Goal: Contribute content: Contribute content

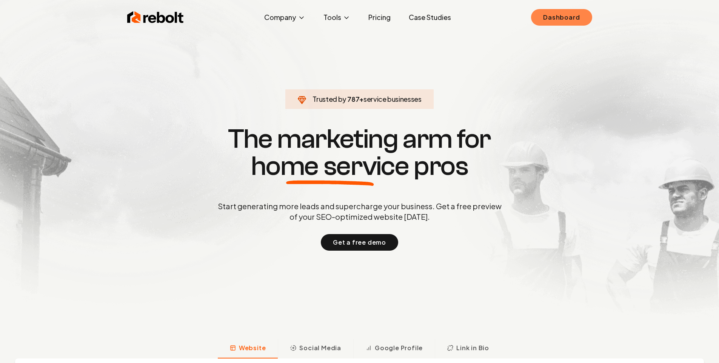
click at [567, 20] on link "Dashboard" at bounding box center [561, 17] width 61 height 17
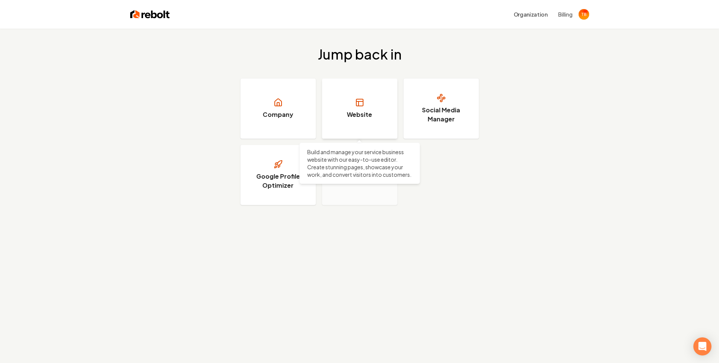
click at [358, 108] on link "Website" at bounding box center [359, 108] width 75 height 60
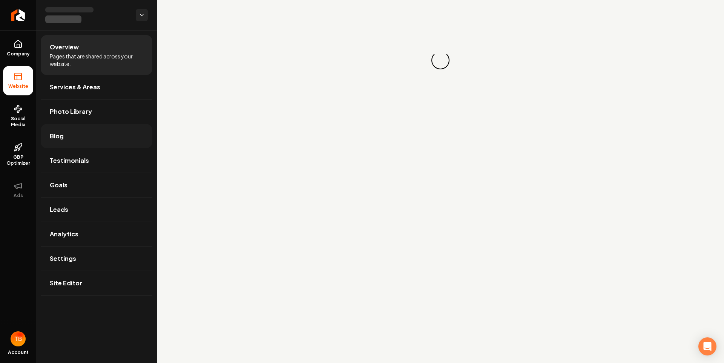
click at [72, 144] on link "Blog" at bounding box center [97, 136] width 112 height 24
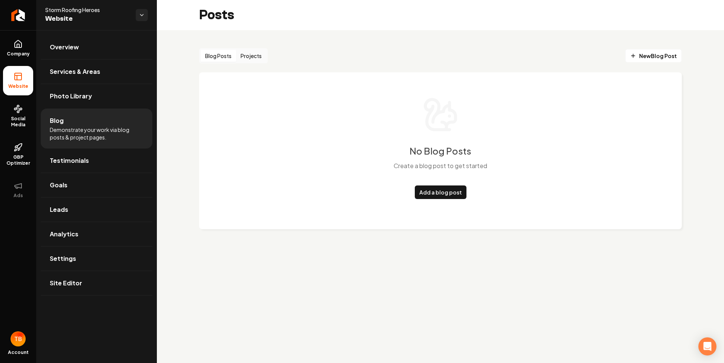
click at [222, 52] on button "Blog Posts" at bounding box center [218, 56] width 35 height 12
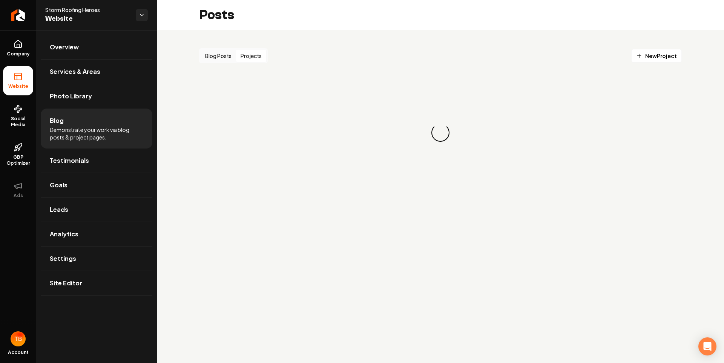
click at [244, 51] on button "Projects" at bounding box center [251, 56] width 30 height 12
click at [207, 51] on button "Blog Posts" at bounding box center [218, 56] width 35 height 12
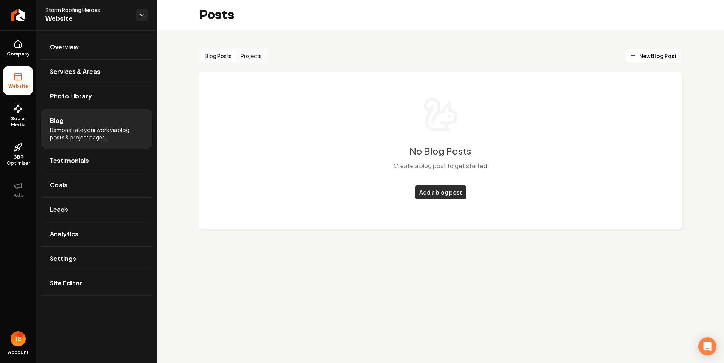
click at [447, 191] on link "Add a blog post" at bounding box center [441, 193] width 52 height 14
drag, startPoint x: 400, startPoint y: 206, endPoint x: 412, endPoint y: 202, distance: 12.9
click at [400, 207] on div "No Blog Posts Create a blog post to get started Add a blog post" at bounding box center [440, 150] width 483 height 157
click at [433, 190] on link "Add a blog post" at bounding box center [441, 193] width 52 height 14
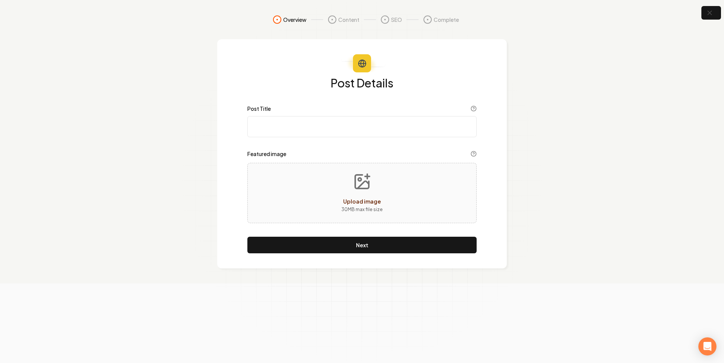
click at [329, 126] on input "Post Title" at bounding box center [361, 126] width 229 height 21
type input "test"
click at [712, 9] on icon "button" at bounding box center [709, 12] width 9 height 9
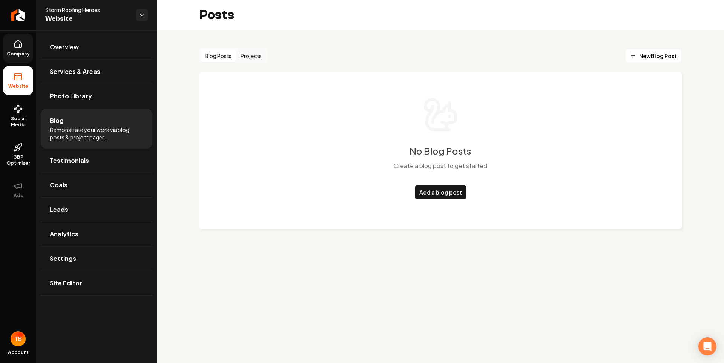
click at [16, 52] on span "Company" at bounding box center [18, 54] width 29 height 6
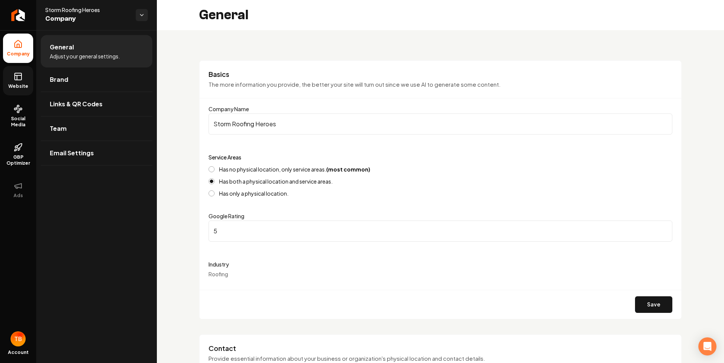
click at [22, 81] on link "Website" at bounding box center [18, 80] width 30 height 29
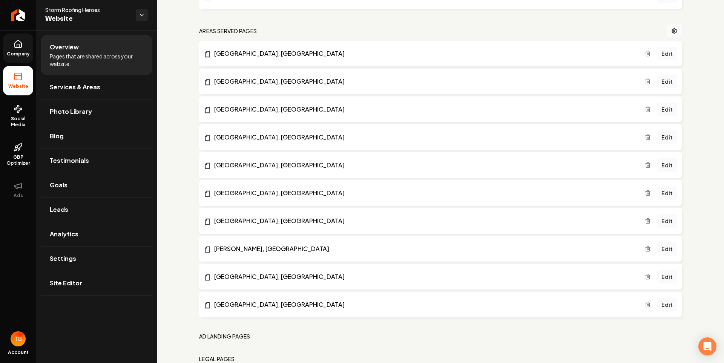
scroll to position [425, 0]
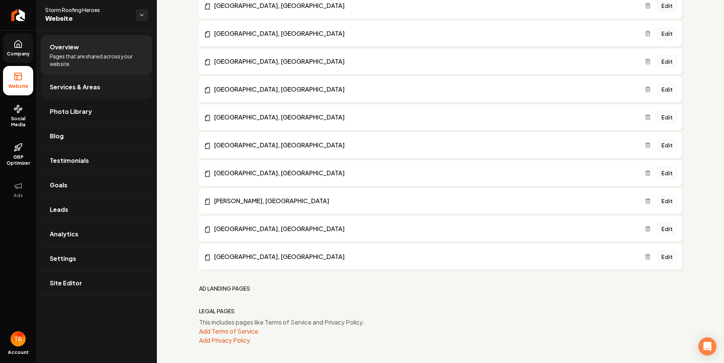
click at [75, 87] on span "Services & Areas" at bounding box center [75, 87] width 51 height 9
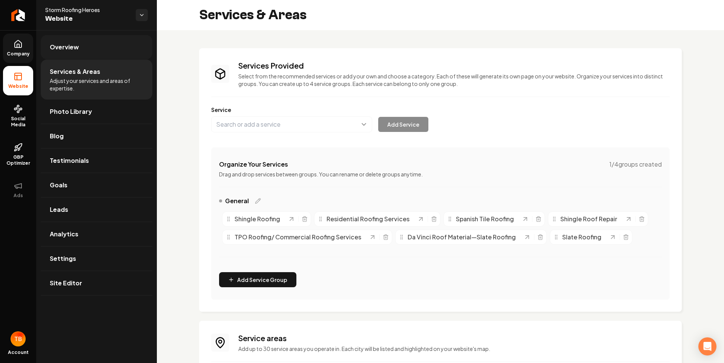
click at [71, 56] on link "Overview" at bounding box center [97, 47] width 112 height 24
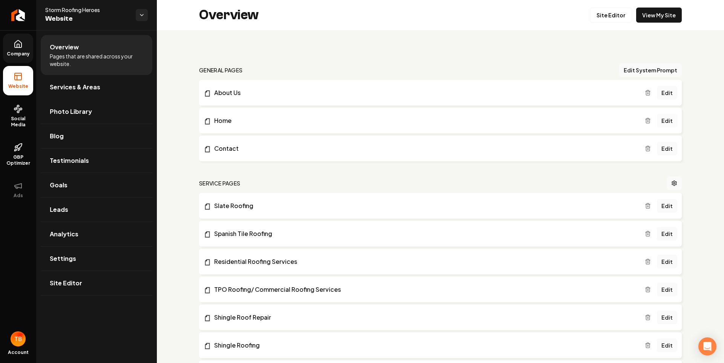
click at [664, 118] on link "Edit" at bounding box center [667, 121] width 20 height 14
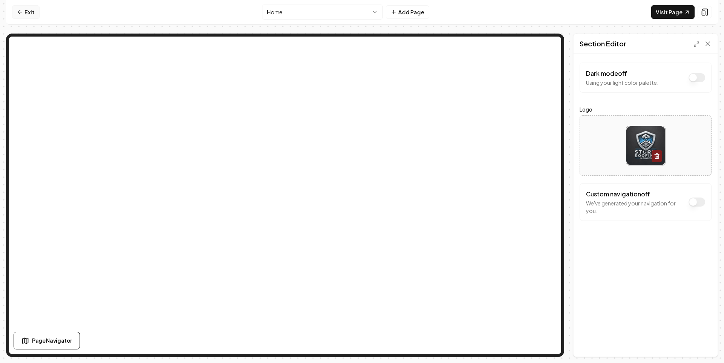
click at [31, 9] on link "Exit" at bounding box center [26, 12] width 28 height 14
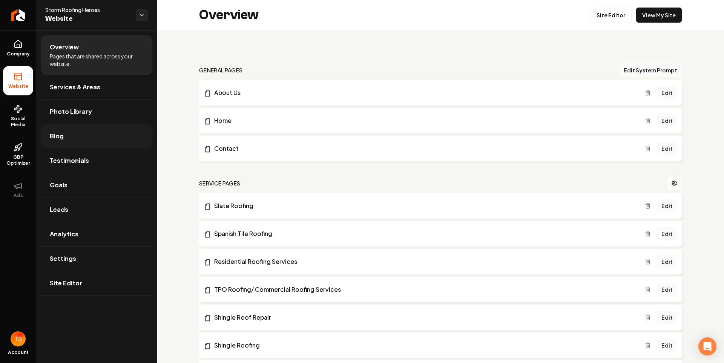
click at [64, 137] on link "Blog" at bounding box center [97, 136] width 112 height 24
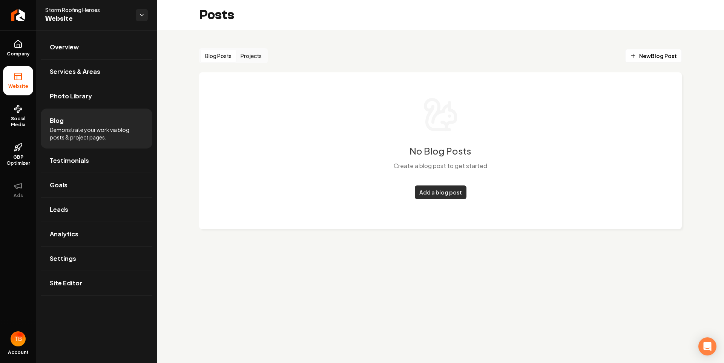
click at [444, 194] on link "Add a blog post" at bounding box center [441, 193] width 52 height 14
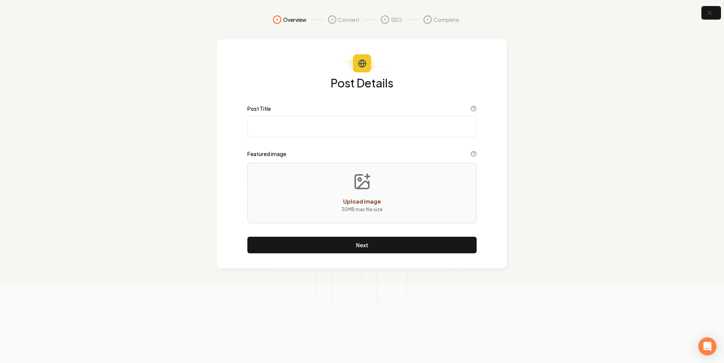
click at [350, 129] on input "Post Title" at bounding box center [361, 126] width 229 height 21
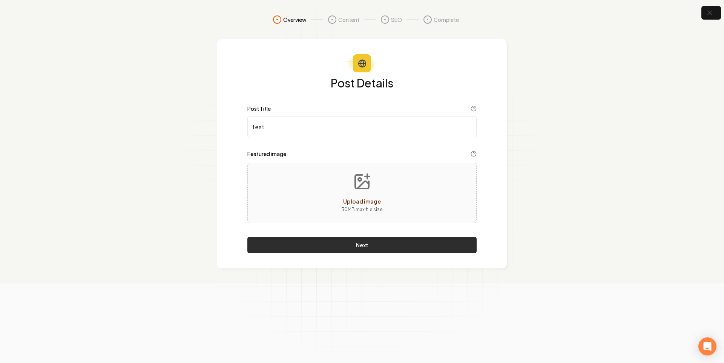
type input "test"
click at [356, 239] on button "Next" at bounding box center [361, 245] width 229 height 17
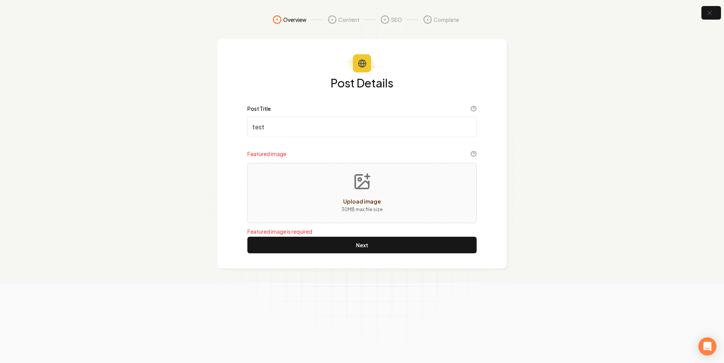
click at [364, 203] on span "Upload image" at bounding box center [362, 201] width 38 height 7
click at [394, 200] on div "Upload image 30 MB max file size" at bounding box center [361, 193] width 229 height 60
type input "**********"
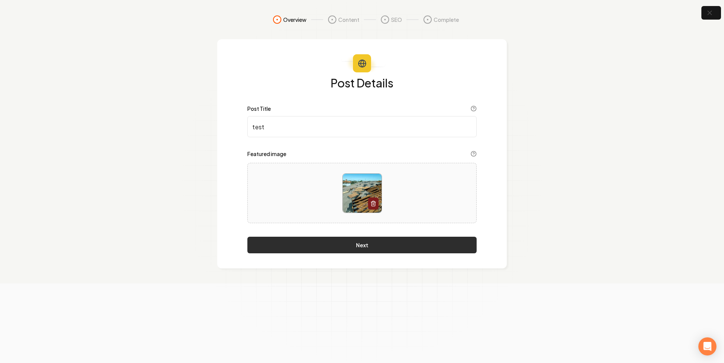
click at [348, 251] on button "Next" at bounding box center [361, 245] width 229 height 17
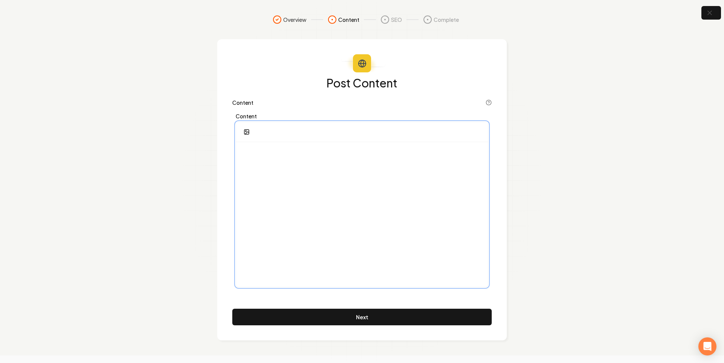
click at [321, 174] on div at bounding box center [362, 214] width 252 height 145
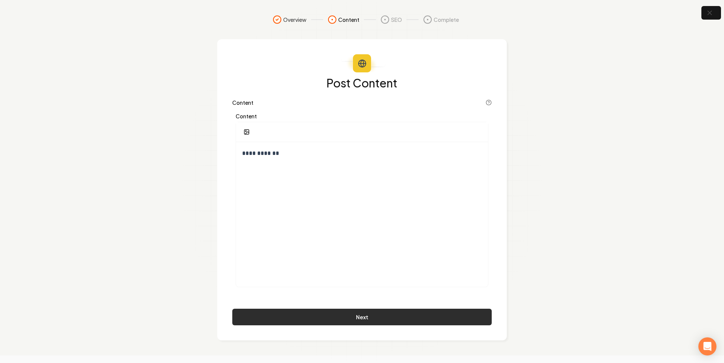
click at [378, 312] on button "Next" at bounding box center [362, 317] width 260 height 17
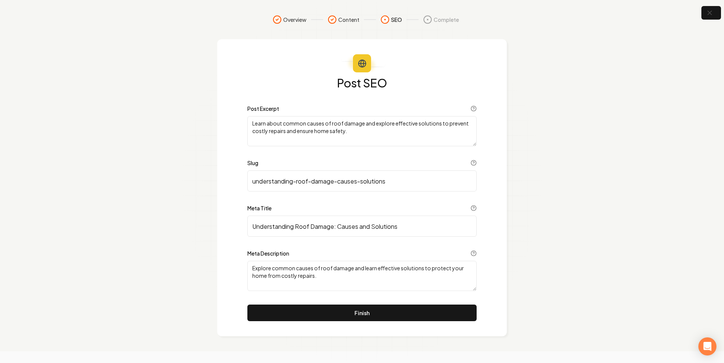
click at [349, 182] on input "understanding-roof-damage-causes-solutions" at bounding box center [361, 181] width 229 height 21
click at [315, 130] on textarea "Learn about common causes of roof damage and explore effective solutions to pre…" at bounding box center [361, 131] width 229 height 30
click at [349, 183] on input "understanding-roof-damage-causes-solutions" at bounding box center [361, 181] width 229 height 21
type input "test"
click at [351, 223] on input "Understanding Roof Damage: Causes and Solutions" at bounding box center [361, 226] width 229 height 21
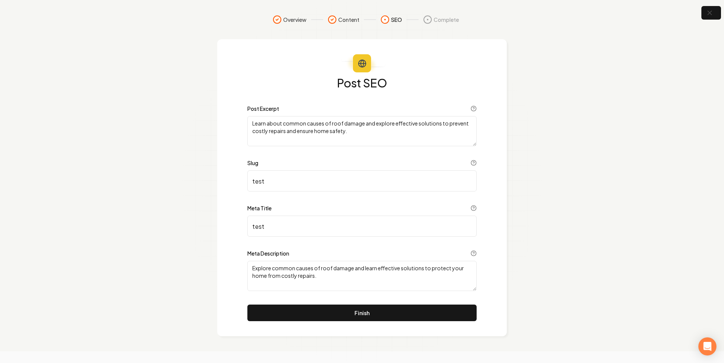
type input "test"
click at [354, 287] on textarea "Explore common causes of roof damage and learn effective solutions to protect y…" at bounding box center [361, 276] width 229 height 30
type textarea "test"
click at [314, 129] on textarea "Learn about common causes of roof damage and explore effective solutions to pre…" at bounding box center [361, 131] width 229 height 30
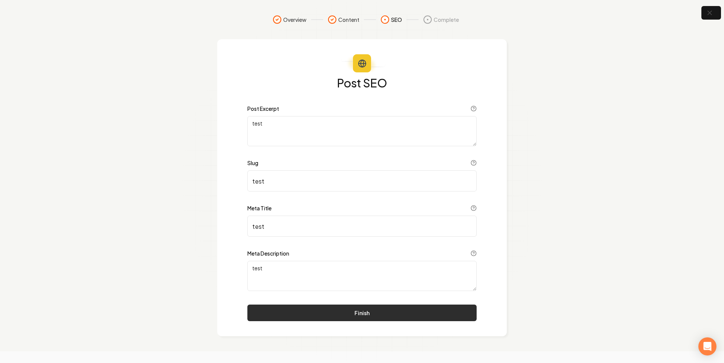
type textarea "test"
click at [361, 314] on button "Finish" at bounding box center [361, 313] width 229 height 17
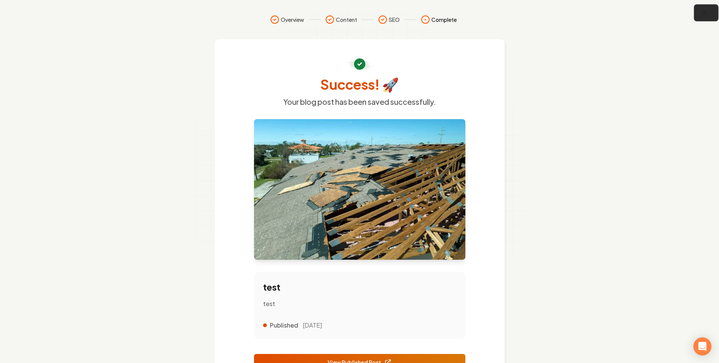
click at [708, 9] on icon "button" at bounding box center [703, 12] width 9 height 9
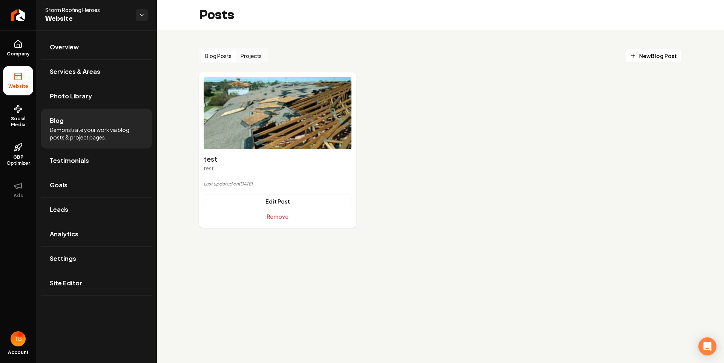
click at [272, 217] on button "Remove" at bounding box center [278, 217] width 148 height 14
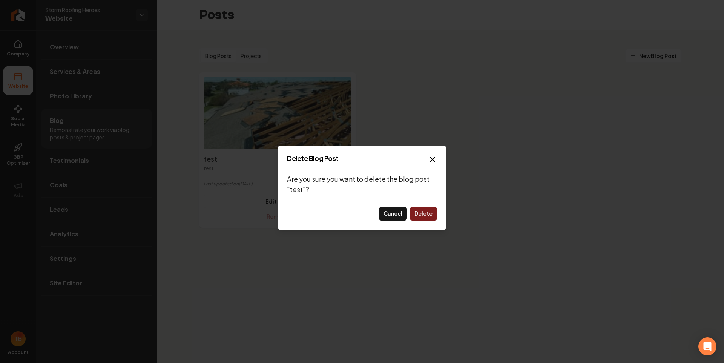
click at [428, 211] on button "Delete" at bounding box center [423, 214] width 27 height 14
